Goal: Information Seeking & Learning: Learn about a topic

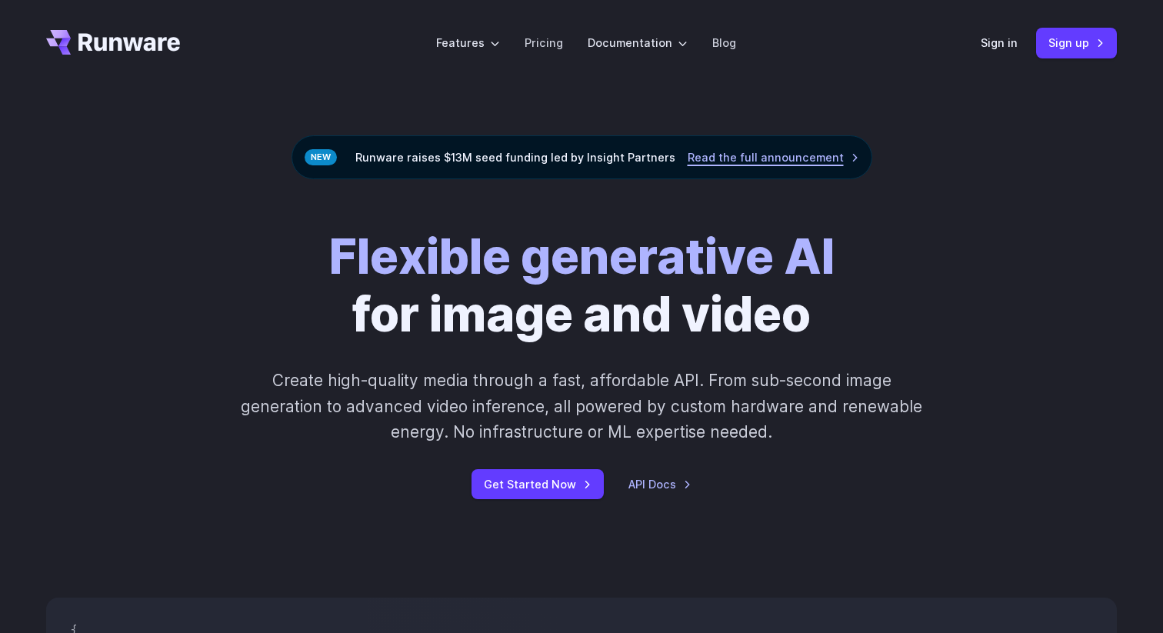
click at [728, 163] on link "Read the full announcement" at bounding box center [772, 157] width 171 height 18
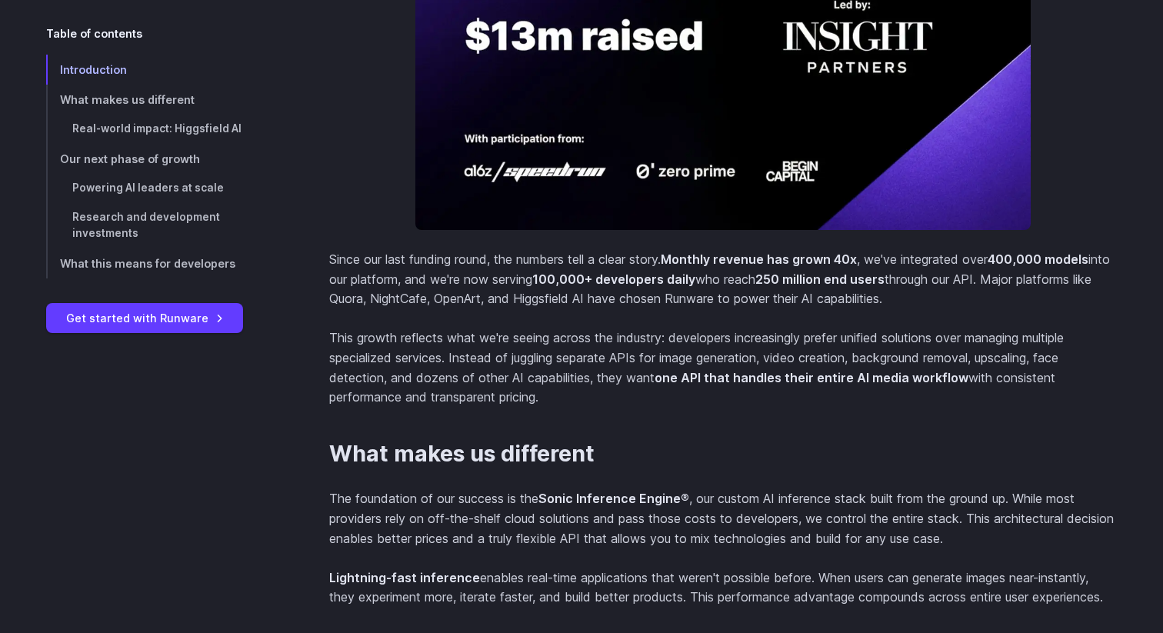
scroll to position [853, 0]
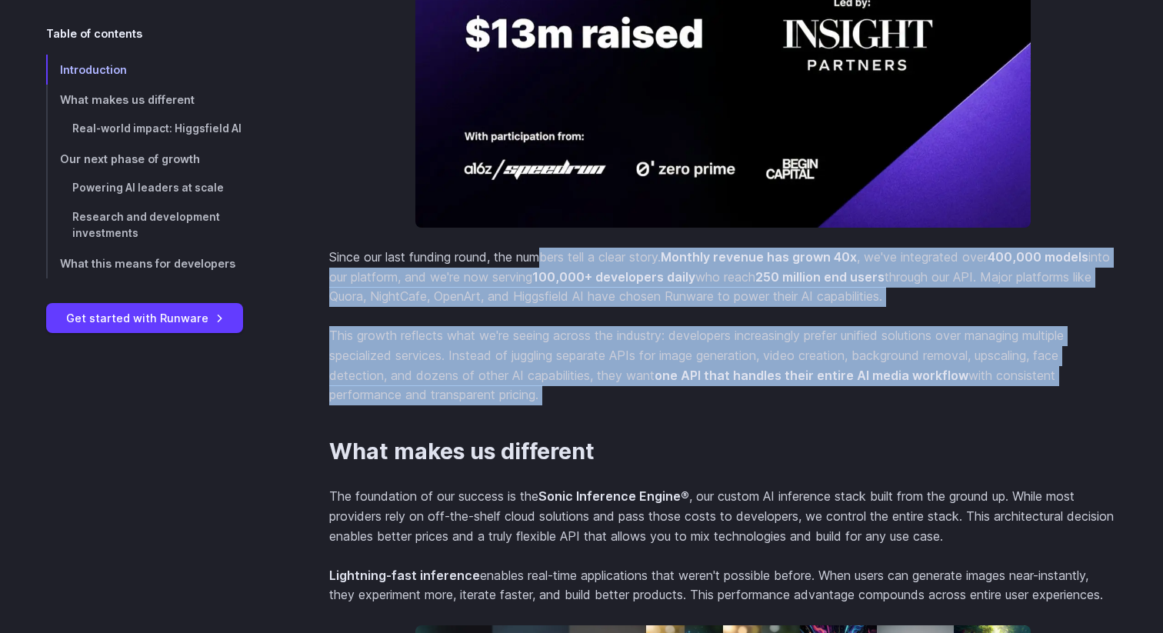
drag, startPoint x: 541, startPoint y: 261, endPoint x: 604, endPoint y: 405, distance: 157.0
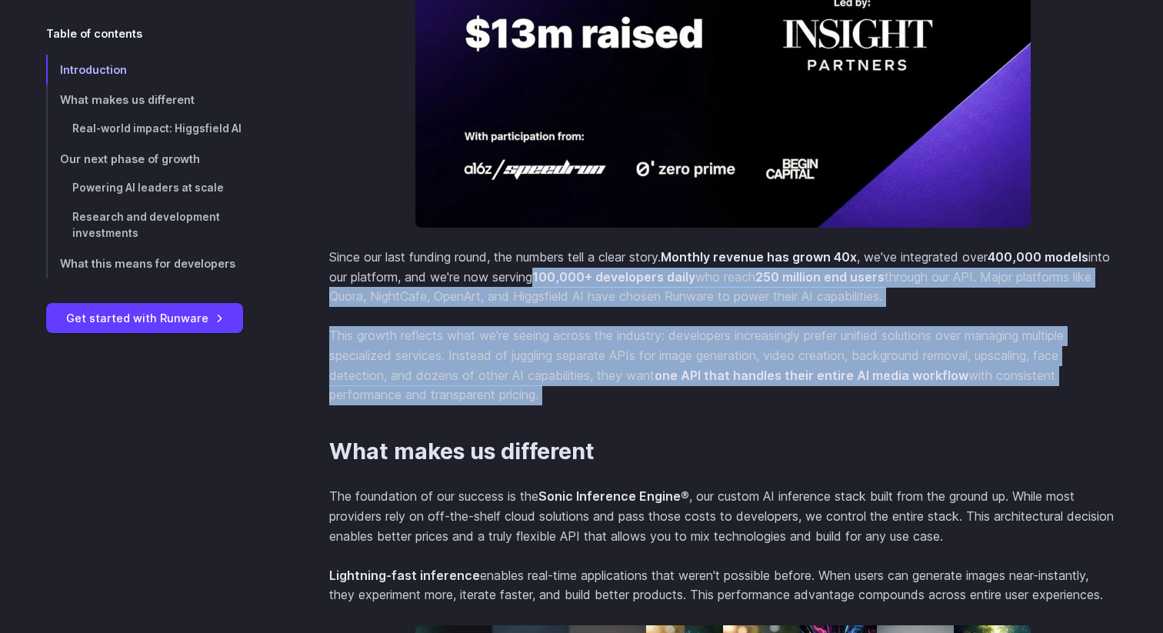
drag, startPoint x: 594, startPoint y: 421, endPoint x: 559, endPoint y: 278, distance: 146.6
click at [559, 278] on p "Since our last funding round, the numbers tell a clear story. Monthly revenue h…" at bounding box center [722, 277] width 787 height 59
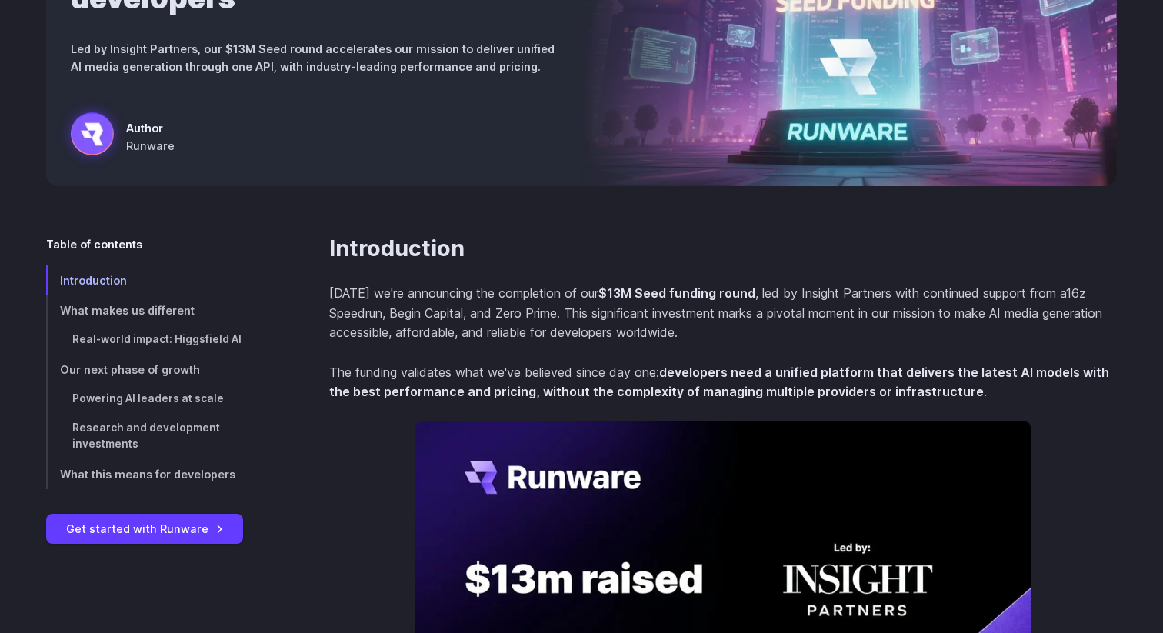
scroll to position [275, 0]
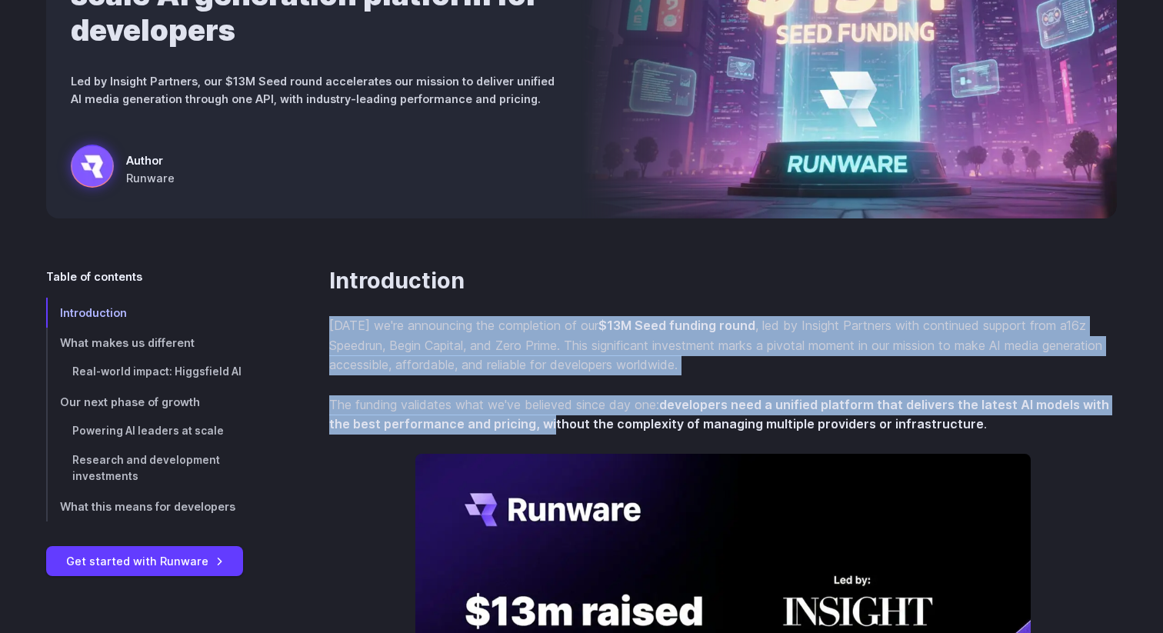
drag, startPoint x: 538, startPoint y: 315, endPoint x: 550, endPoint y: 422, distance: 108.3
click at [550, 422] on section "Introduction [DATE] we're announcing the completion of our $13M Seed funding ro…" at bounding box center [722, 625] width 787 height 715
click at [550, 422] on strong "developers need a unified platform that delivers the latest AI models with the …" at bounding box center [719, 414] width 780 height 35
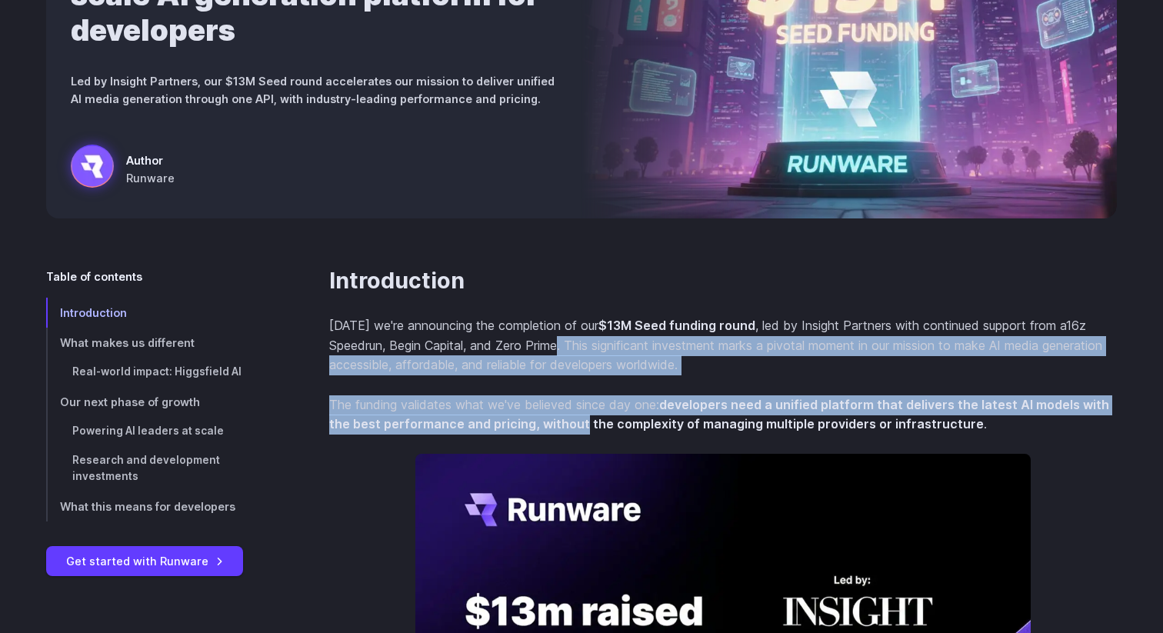
drag, startPoint x: 579, startPoint y: 414, endPoint x: 564, endPoint y: 351, distance: 65.5
click at [564, 351] on section "Introduction [DATE] we're announcing the completion of our $13M Seed funding ro…" at bounding box center [722, 625] width 787 height 715
click at [564, 351] on p "[DATE] we're announcing the completion of our $13M Seed funding round , led by …" at bounding box center [722, 345] width 787 height 59
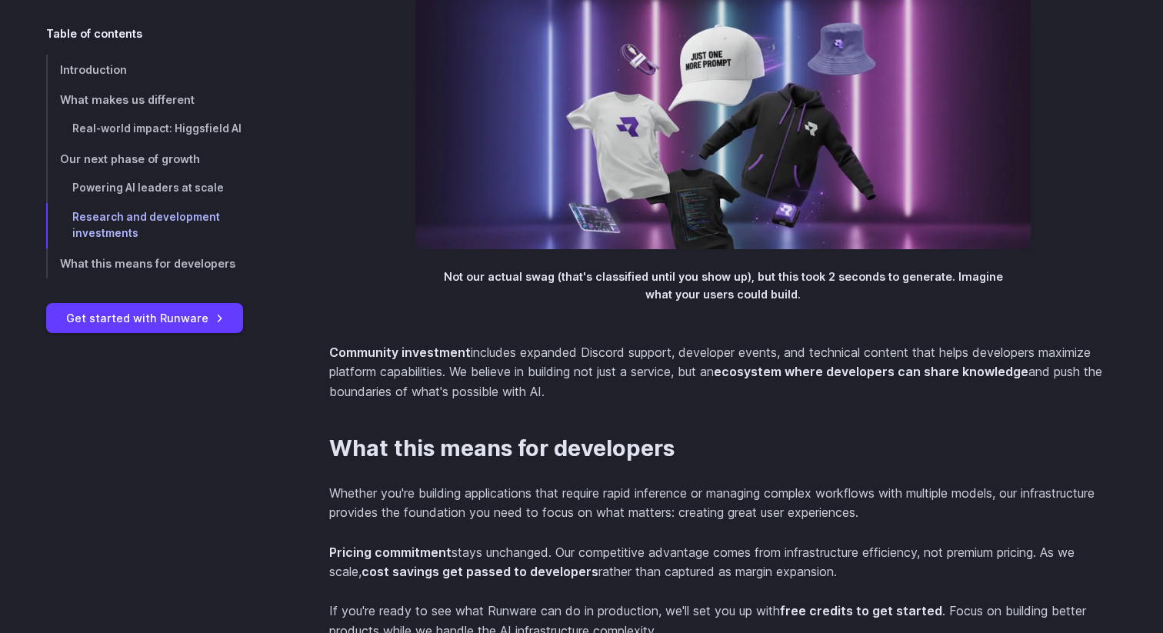
scroll to position [3317, 0]
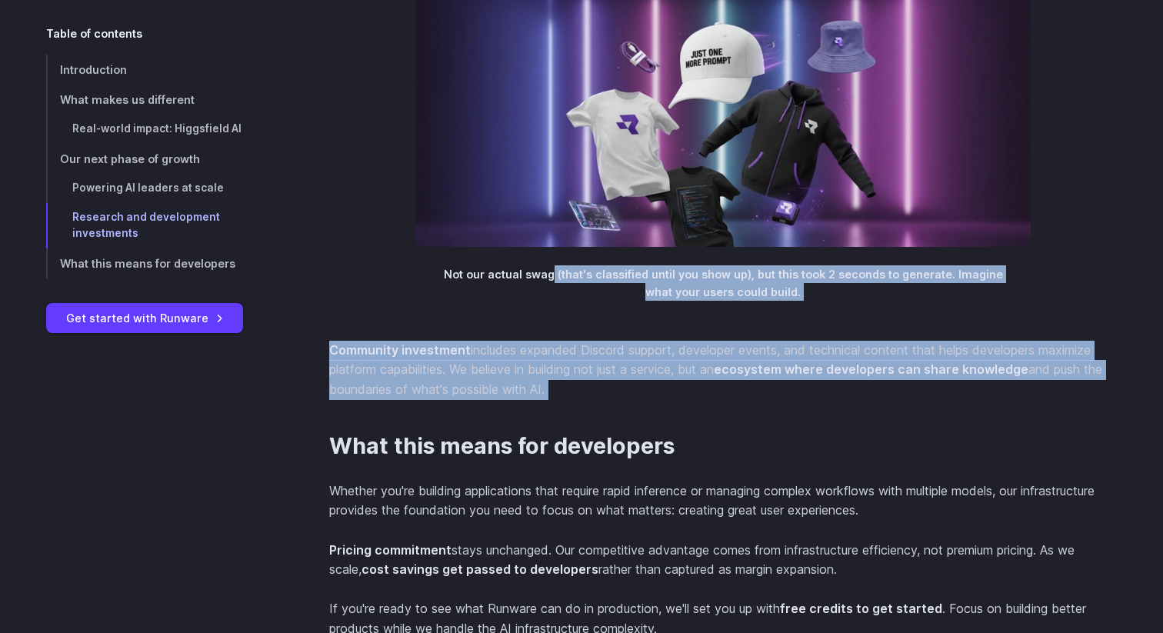
drag, startPoint x: 558, startPoint y: 338, endPoint x: 589, endPoint y: 477, distance: 142.0
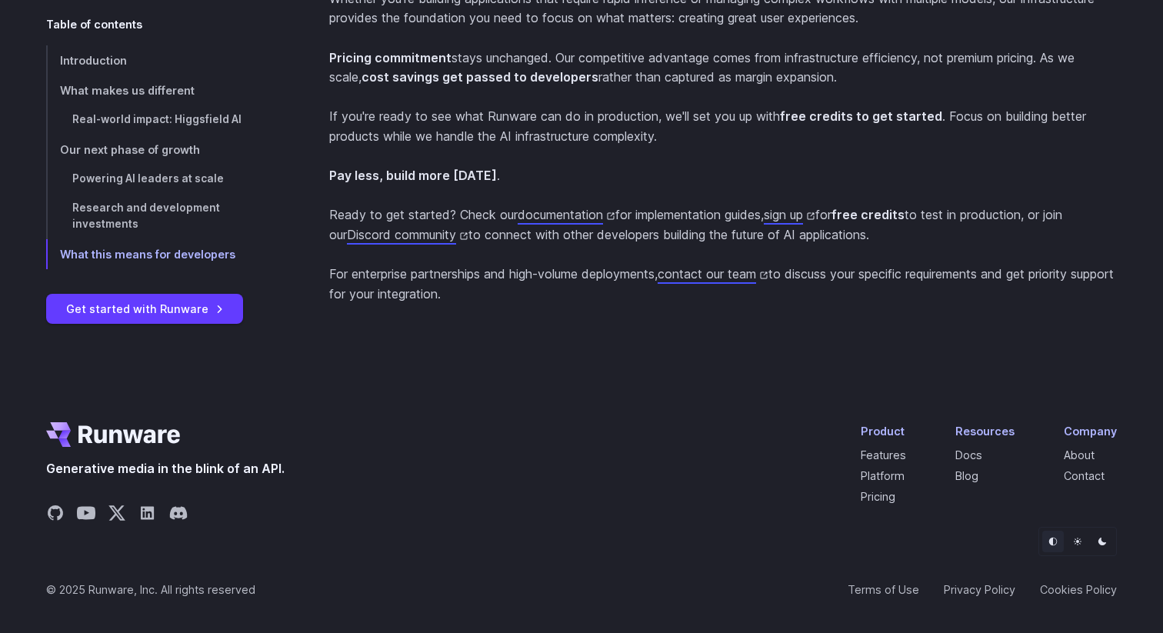
scroll to position [3806, 0]
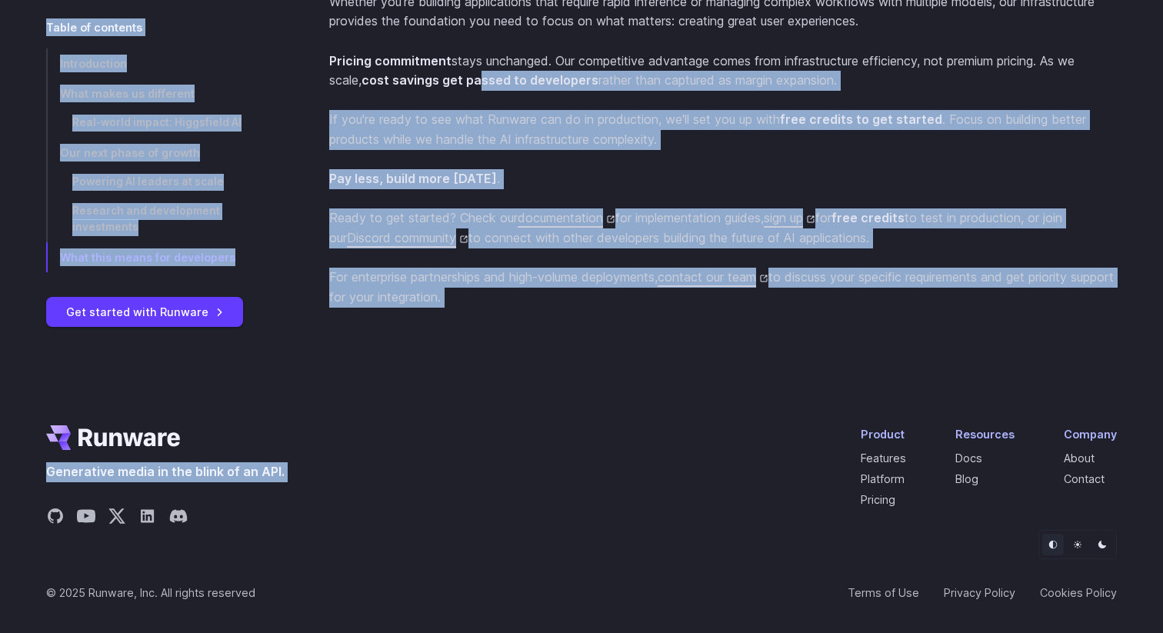
drag, startPoint x: 589, startPoint y: 477, endPoint x: 484, endPoint y: 136, distance: 356.4
click at [484, 88] on strong "cost savings get passed to developers" at bounding box center [479, 79] width 237 height 15
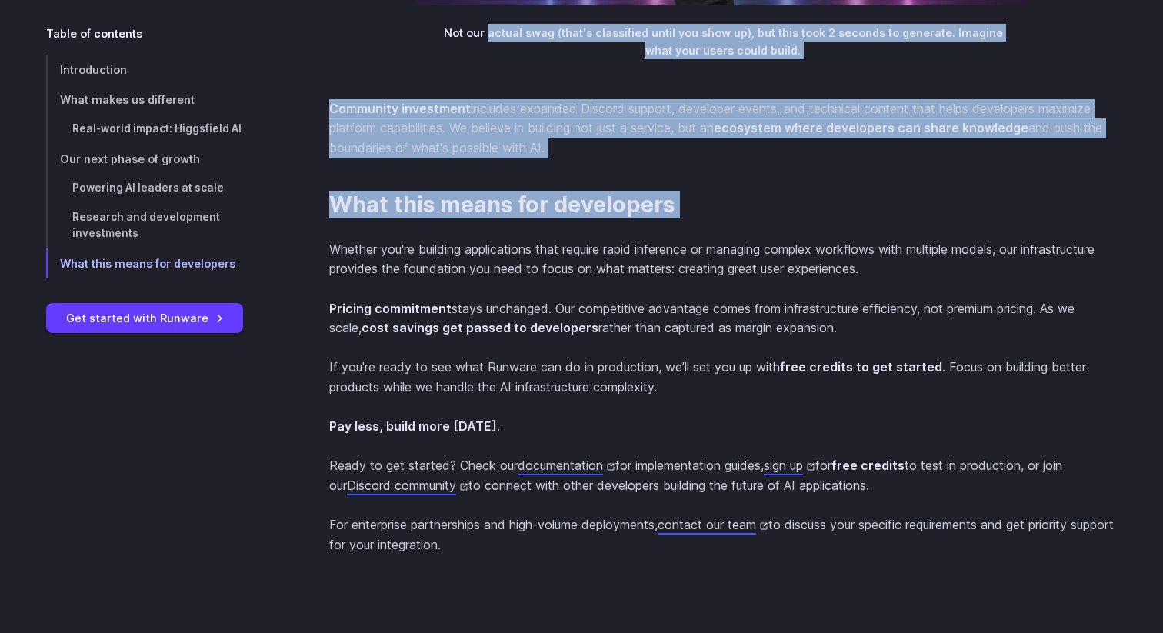
scroll to position [3547, 0]
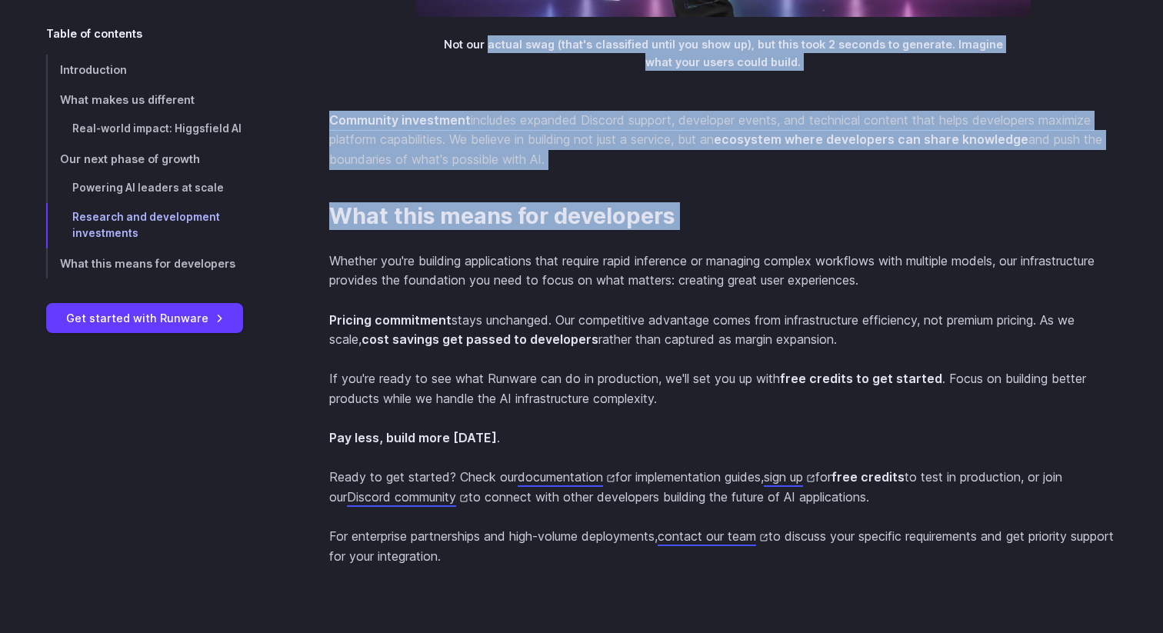
drag, startPoint x: 493, startPoint y: 37, endPoint x: 632, endPoint y: 611, distance: 591.1
click at [632, 567] on section "What this means for developers Whether you're building applications that requir…" at bounding box center [722, 385] width 787 height 364
click at [632, 566] on p "For enterprise partnerships and high-volume deployments, contact our team to di…" at bounding box center [722, 546] width 787 height 39
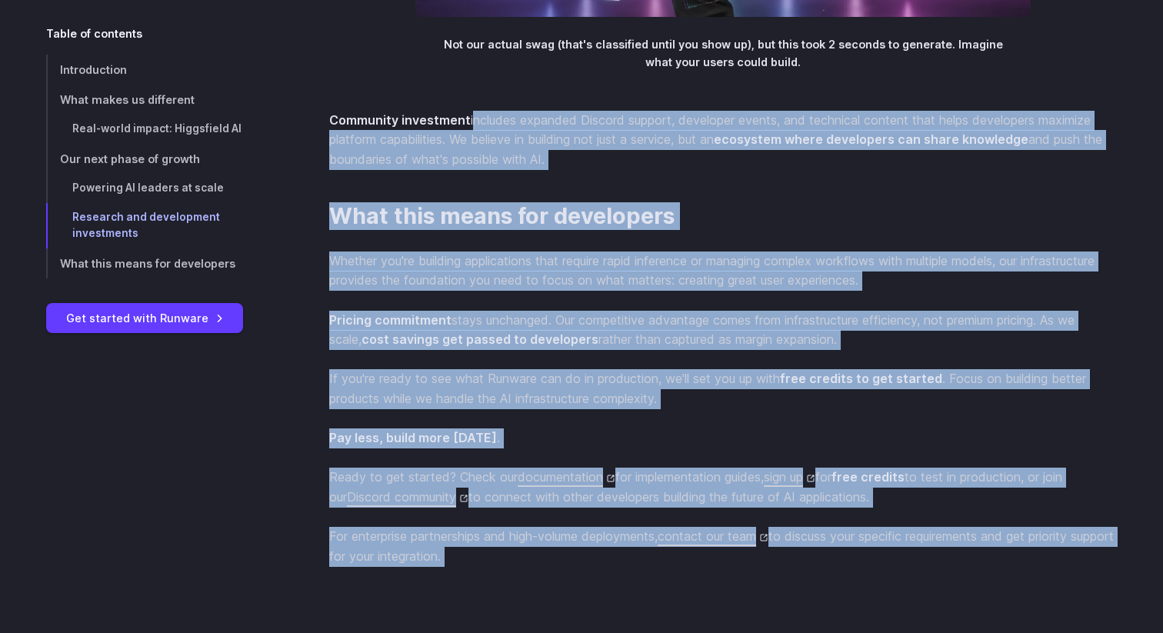
drag, startPoint x: 632, startPoint y: 611, endPoint x: 487, endPoint y: 181, distance: 453.8
click at [487, 170] on p "Community investment includes expanded Discord support, developer events, and t…" at bounding box center [722, 140] width 787 height 59
drag, startPoint x: 483, startPoint y: 178, endPoint x: 498, endPoint y: 614, distance: 435.5
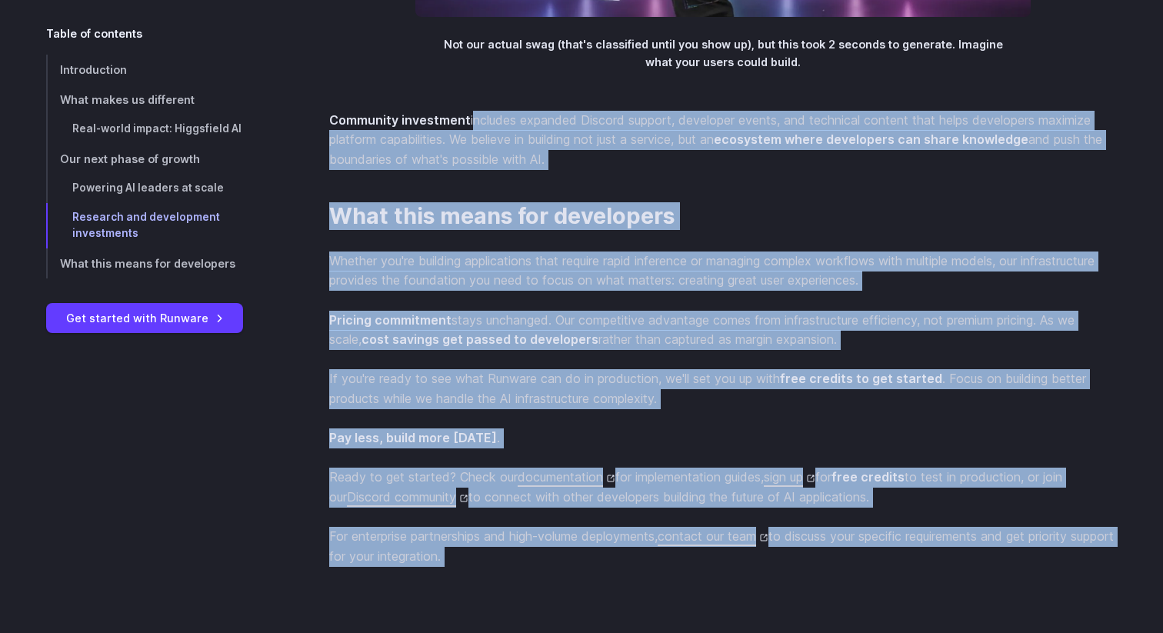
click at [498, 566] on p "For enterprise partnerships and high-volume deployments, contact our team to di…" at bounding box center [722, 546] width 787 height 39
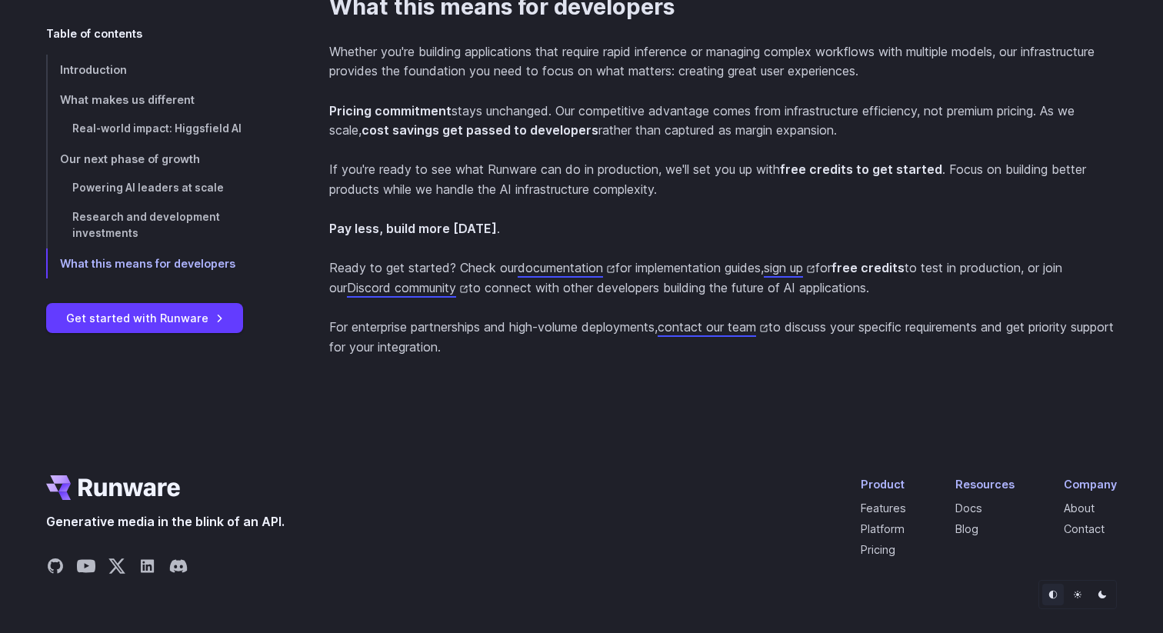
scroll to position [3773, 0]
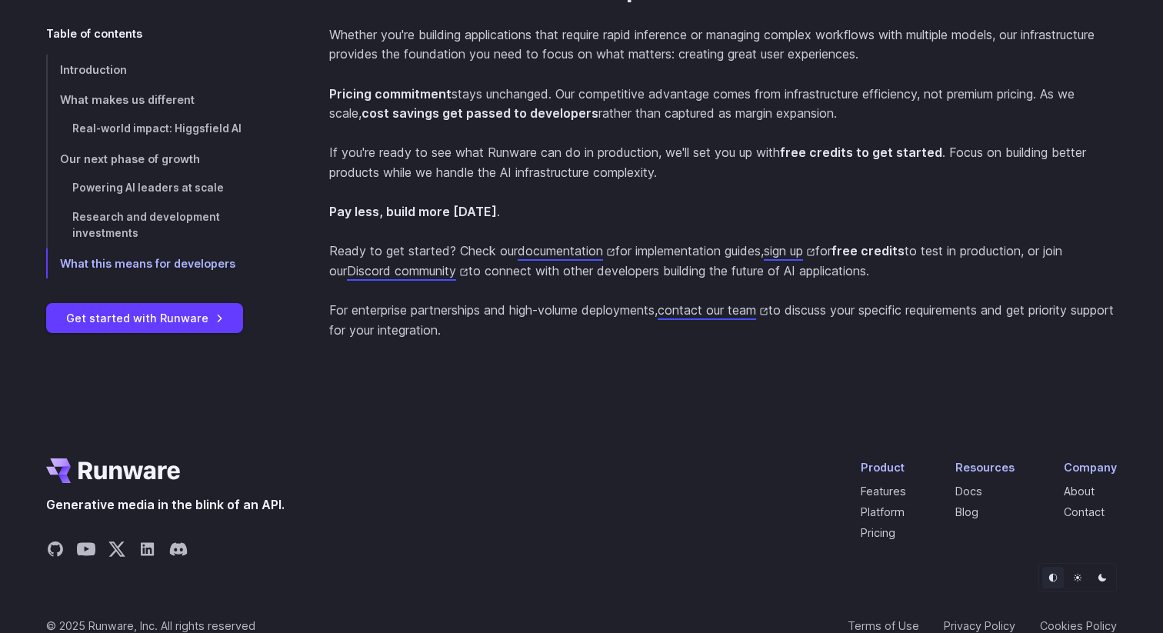
click at [583, 340] on p "For enterprise partnerships and high-volume deployments, contact our team to di…" at bounding box center [722, 320] width 787 height 39
